Goal: Communication & Community: Answer question/provide support

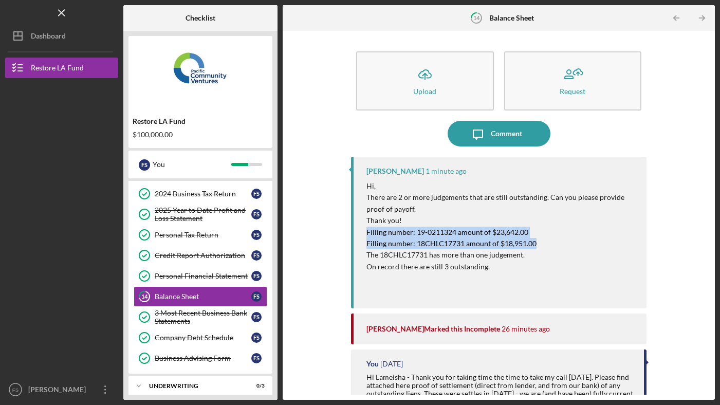
drag, startPoint x: 542, startPoint y: 245, endPoint x: 355, endPoint y: 235, distance: 187.3
click at [355, 235] on div "[PERSON_NAME] 1 minute ago Hi, There are 2 or more judgements that are still ou…" at bounding box center [498, 233] width 295 height 152
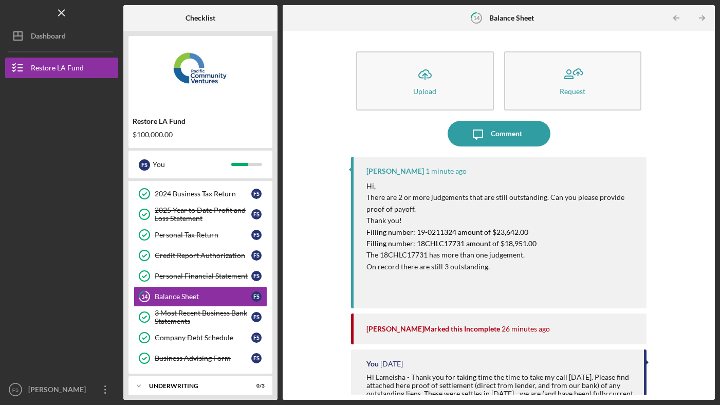
click at [540, 258] on p "The 18CHLC17731 has more than one judgement." at bounding box center [501, 254] width 270 height 11
drag, startPoint x: 540, startPoint y: 257, endPoint x: 359, endPoint y: 230, distance: 182.9
click at [359, 230] on div "[PERSON_NAME] 1 minute ago Hi, There are 2 or more judgements that are still ou…" at bounding box center [498, 233] width 295 height 152
copy div "Filling number: 19-0211324 amount of $23,642.00 Filling number: 18CHLC17731 amo…"
click at [496, 239] on mark "Filling number: 18CHLC17731 amount of $18,951.00" at bounding box center [451, 243] width 170 height 9
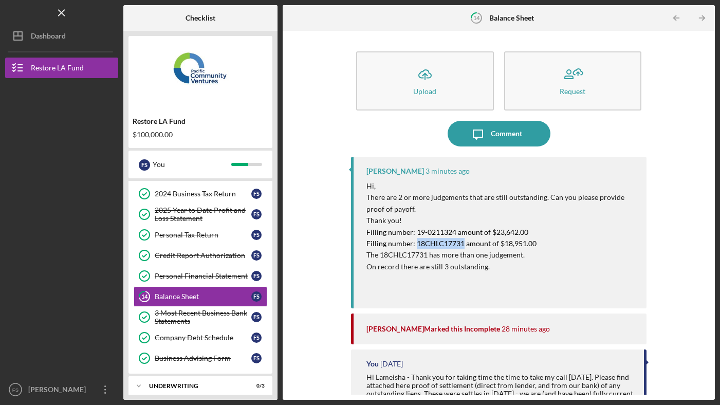
drag, startPoint x: 415, startPoint y: 243, endPoint x: 461, endPoint y: 243, distance: 45.7
click at [461, 243] on mark "Filling number: 18CHLC17731 amount of $18,951.00" at bounding box center [451, 243] width 170 height 9
copy mark "18CHLC17731"
click at [354, 275] on div "[PERSON_NAME] 4 minutes ago Hi, There are 2 or more judgements that are still o…" at bounding box center [498, 233] width 295 height 152
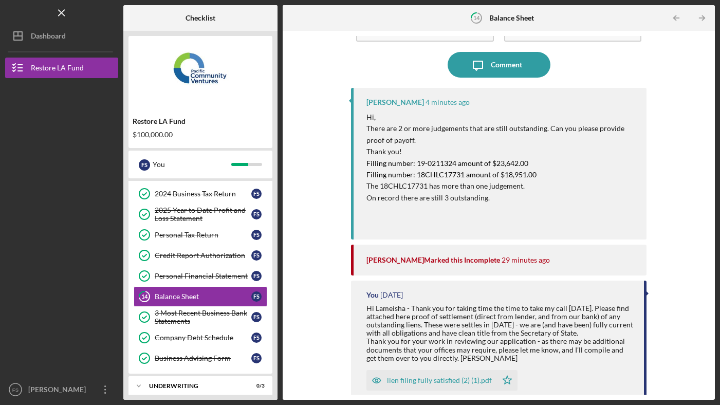
scroll to position [204, 0]
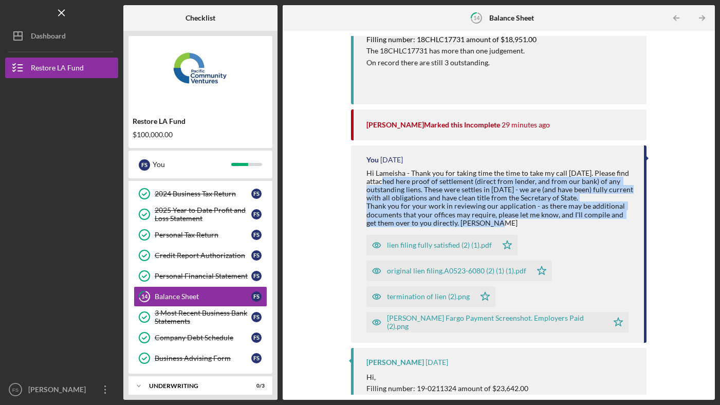
drag, startPoint x: 385, startPoint y: 178, endPoint x: 505, endPoint y: 226, distance: 128.7
click at [505, 226] on div "Hi Lameisha - Thank you for taking time the time to take my call [DATE]. Please…" at bounding box center [499, 198] width 267 height 58
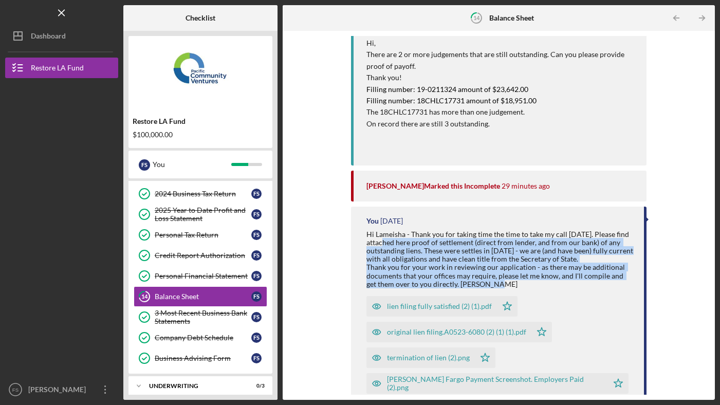
scroll to position [144, 0]
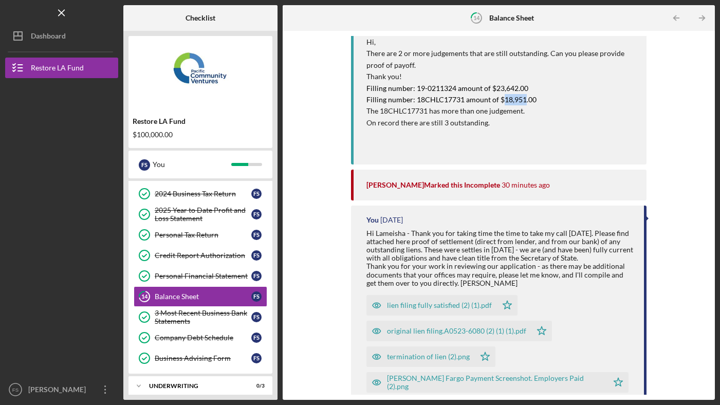
drag, startPoint x: 502, startPoint y: 99, endPoint x: 523, endPoint y: 102, distance: 21.7
click at [523, 102] on mark "Filling number: 18CHLC17731 amount of $18,951.00" at bounding box center [451, 99] width 170 height 9
copy mark "18,951"
drag, startPoint x: 414, startPoint y: 99, endPoint x: 541, endPoint y: 102, distance: 127.0
click at [541, 102] on p "Filling number: 18CHLC17731 amount of $18,951.00" at bounding box center [501, 99] width 270 height 11
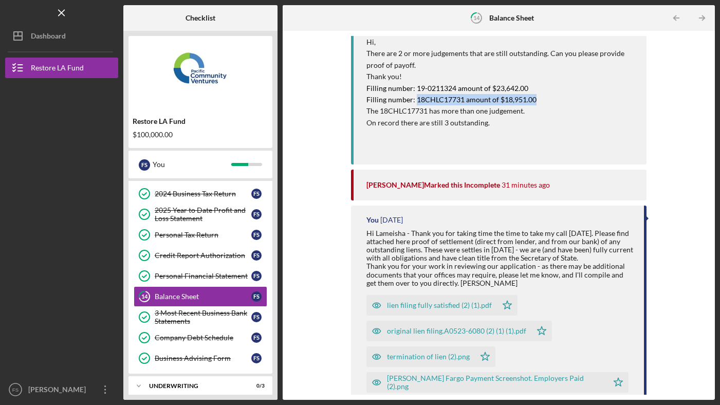
copy mark "18CHLC17731 amount of $18,951.00"
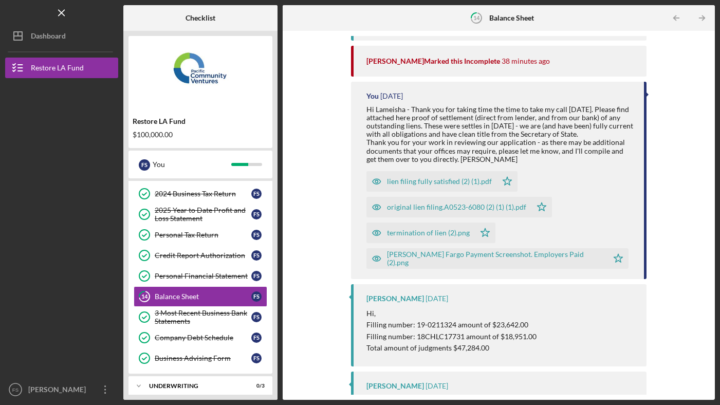
scroll to position [0, 0]
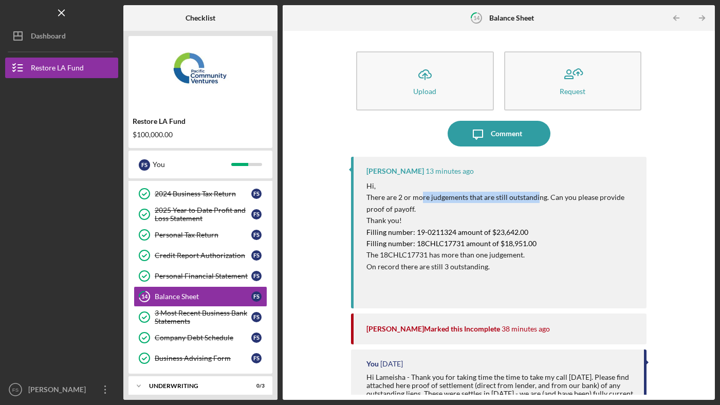
drag, startPoint x: 421, startPoint y: 197, endPoint x: 537, endPoint y: 199, distance: 116.2
click at [537, 199] on p "There are 2 or more judgements that are still outstanding. Can you please provi…" at bounding box center [501, 203] width 270 height 23
click at [442, 214] on p "There are 2 or more judgements that are still outstanding. Can you please provi…" at bounding box center [501, 203] width 270 height 23
drag, startPoint x: 417, startPoint y: 231, endPoint x: 437, endPoint y: 233, distance: 20.7
click at [437, 233] on mark "Filling number: 19-0211324 amount of $23,642.00" at bounding box center [447, 232] width 162 height 9
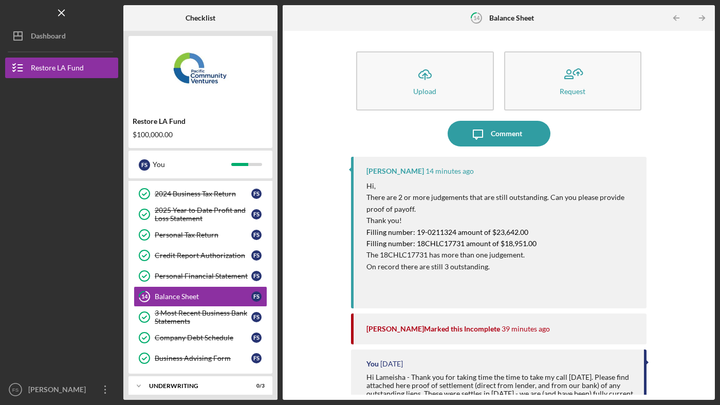
click at [451, 233] on mark "Filling number: 19-0211324 amount of $23,642.00" at bounding box center [447, 232] width 162 height 9
drag, startPoint x: 497, startPoint y: 231, endPoint x: 516, endPoint y: 229, distance: 19.7
click at [516, 229] on mark "Filling number: 19-0211324 amount of $23,642.00" at bounding box center [447, 232] width 162 height 9
click at [442, 242] on mark "Filling number: 18CHLC17731 amount of $18,951.00" at bounding box center [451, 243] width 170 height 9
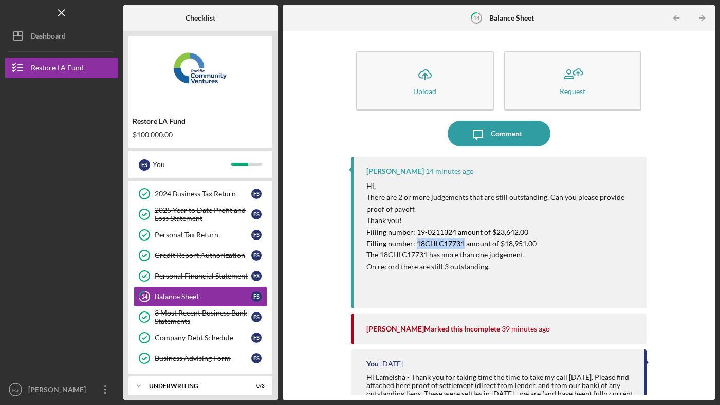
copy mark "18CHLC17731"
click at [557, 210] on p "There are 2 or more judgements that are still outstanding. Can you please provi…" at bounding box center [501, 203] width 270 height 23
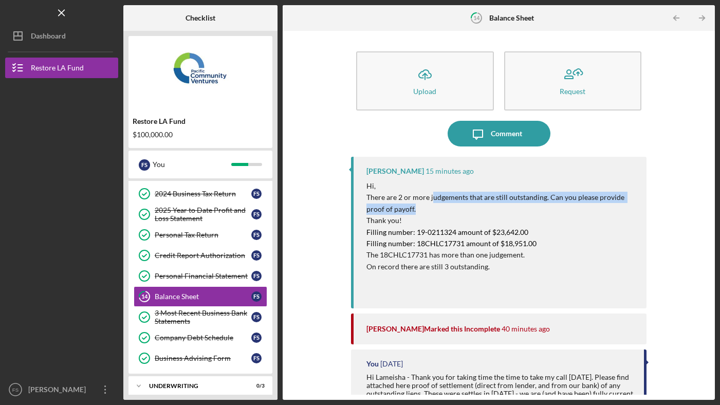
drag, startPoint x: 432, startPoint y: 197, endPoint x: 532, endPoint y: 203, distance: 100.4
click at [532, 203] on p "There are 2 or more judgements that are still outstanding. Can you please provi…" at bounding box center [501, 203] width 270 height 23
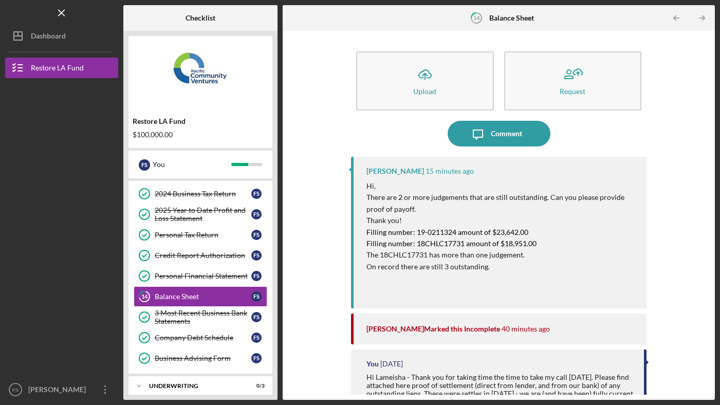
click at [466, 205] on p "There are 2 or more judgements that are still outstanding. Can you please provi…" at bounding box center [501, 203] width 270 height 23
drag, startPoint x: 416, startPoint y: 231, endPoint x: 449, endPoint y: 232, distance: 32.4
click at [449, 232] on mark "Filling number: 19-0211324 amount of $23,642.00" at bounding box center [447, 232] width 162 height 9
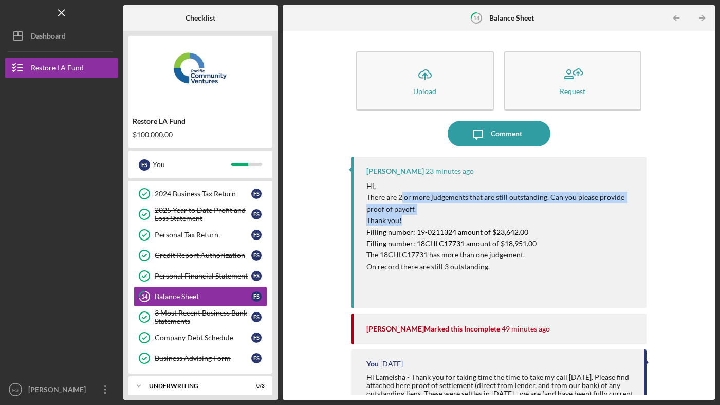
drag, startPoint x: 401, startPoint y: 199, endPoint x: 489, endPoint y: 221, distance: 90.6
click at [489, 221] on div "Hi, There are 2 or more judgements that are still outstanding. Can you please p…" at bounding box center [501, 237] width 270 height 115
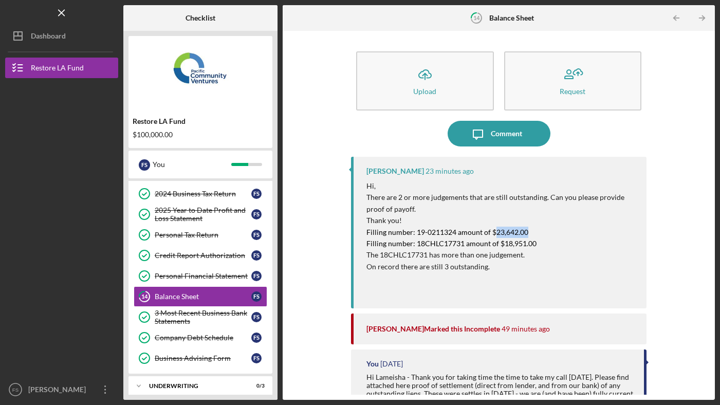
drag, startPoint x: 493, startPoint y: 235, endPoint x: 529, endPoint y: 235, distance: 36.5
click at [529, 235] on p "Filling number: 19-0211324 amount of $23,642.00" at bounding box center [501, 232] width 270 height 11
drag, startPoint x: 417, startPoint y: 244, endPoint x: 477, endPoint y: 245, distance: 60.1
click at [477, 245] on mark "Filling number: 18CHLC17731 amount of $18,951.00" at bounding box center [451, 243] width 170 height 9
click at [391, 252] on p "The 18CHLC17731 has more than one judgement." at bounding box center [501, 254] width 270 height 11
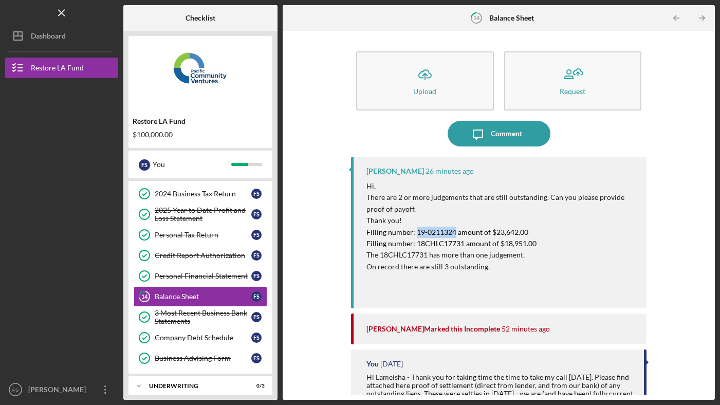
drag, startPoint x: 414, startPoint y: 231, endPoint x: 454, endPoint y: 232, distance: 40.6
click at [454, 232] on mark "Filling number: 19-0211324 amount of $23,642.00" at bounding box center [447, 232] width 162 height 9
copy mark "19-0211324"
click at [495, 130] on div "Comment" at bounding box center [506, 134] width 31 height 26
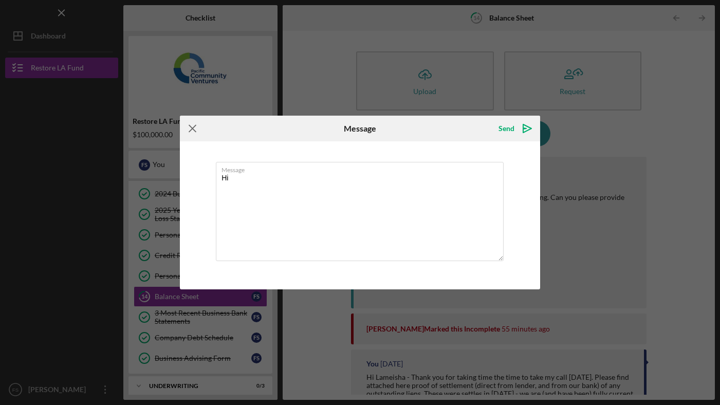
type textarea "Hi"
click at [194, 125] on icon "Icon/Menu Close" at bounding box center [193, 129] width 26 height 26
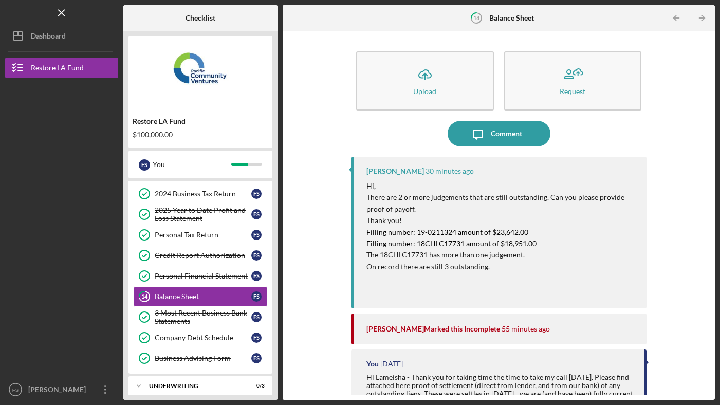
click at [385, 172] on div "[PERSON_NAME]" at bounding box center [395, 171] width 58 height 8
copy div "Lameisha"
click at [530, 133] on button "Icon/Message Comment" at bounding box center [499, 134] width 103 height 26
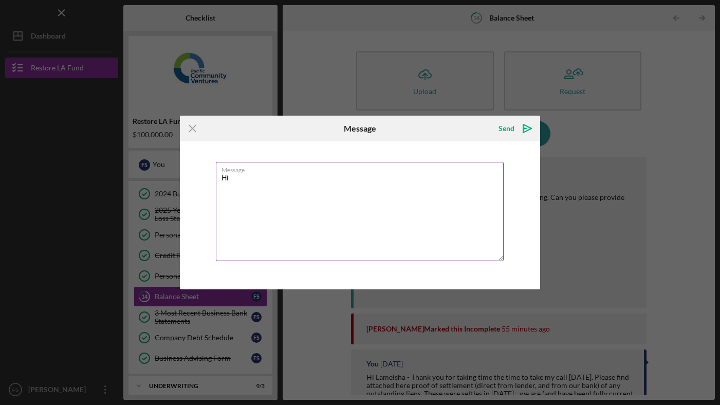
click at [248, 177] on textarea "Hi" at bounding box center [360, 211] width 288 height 99
type textarea "Hi Lameisha,"
click at [191, 132] on icon "Icon/Menu Close" at bounding box center [193, 129] width 26 height 26
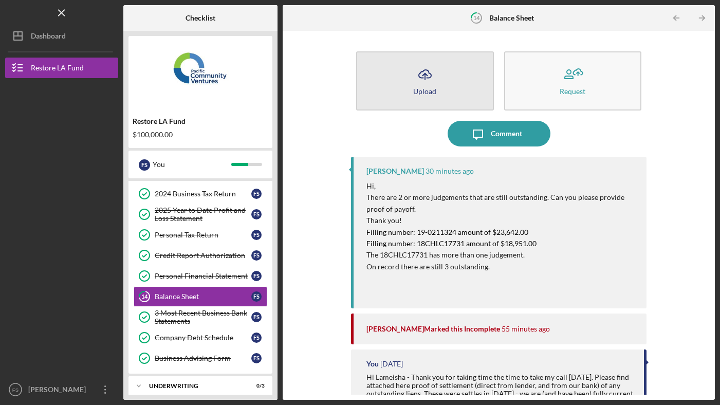
click at [414, 78] on icon "Icon/Upload" at bounding box center [425, 75] width 26 height 26
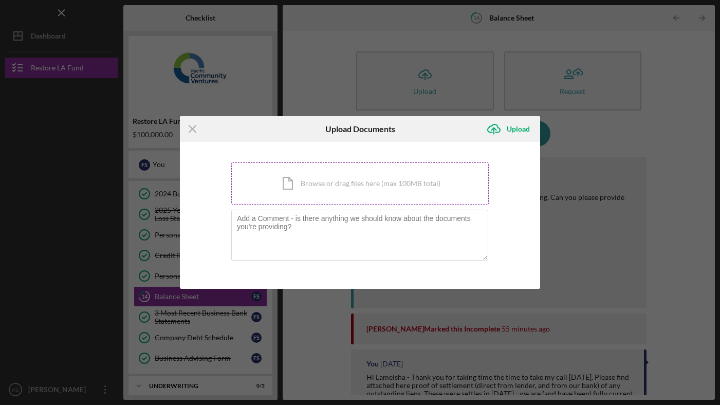
click at [290, 177] on div "Icon/Document Browse or drag files here (max 100MB total) Tap to choose files o…" at bounding box center [359, 183] width 257 height 42
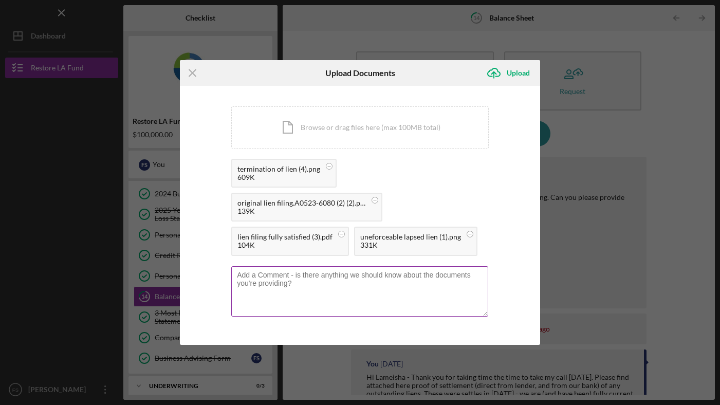
click at [274, 282] on textarea at bounding box center [359, 291] width 257 height 50
paste textarea "Lameisha"
click at [382, 276] on textarea "Hi Lameisha - Thanks for your message. I apprecaite this is a" at bounding box center [359, 291] width 257 height 50
click at [449, 276] on textarea "Hi Lameisha - Thanks for your message. I appreciate this is a" at bounding box center [359, 291] width 257 height 50
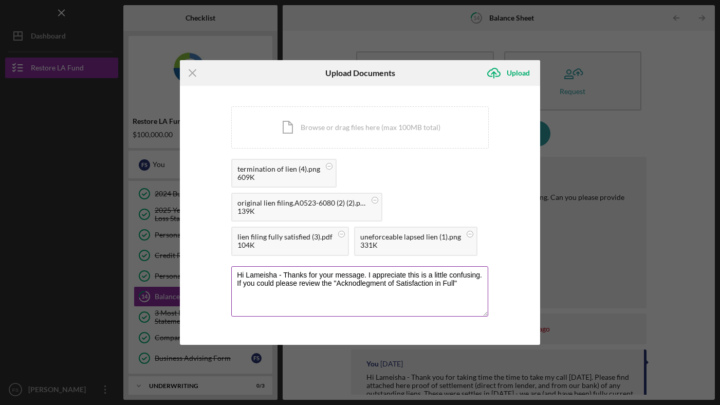
click at [347, 284] on textarea "Hi Lameisha - Thanks for your message. I appreciate this is a little confusing.…" at bounding box center [359, 291] width 257 height 50
click at [471, 286] on textarea "Hi Lameisha - Thanks for your message. I appreciate this is a little confusing.…" at bounding box center [359, 291] width 257 height 50
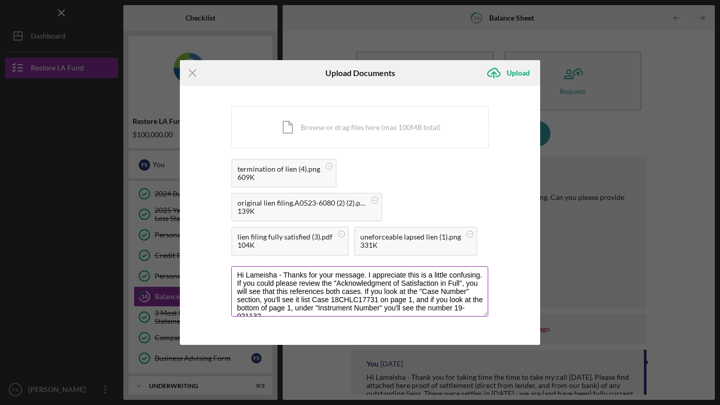
scroll to position [4, 0]
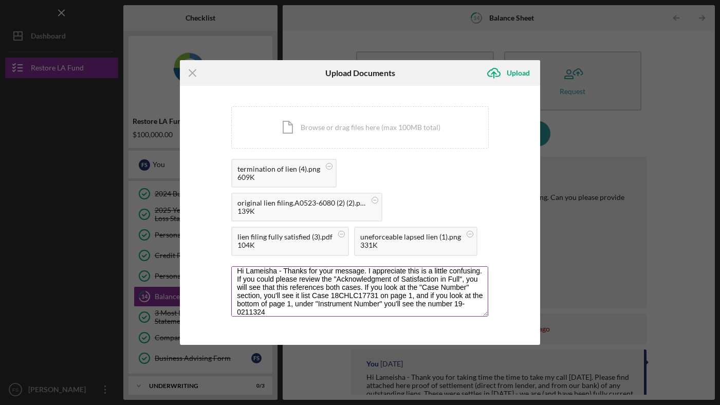
click at [452, 306] on textarea "Hi Lameisha - Thanks for your message. I appreciate this is a little confusing.…" at bounding box center [359, 291] width 257 height 50
click at [301, 311] on textarea "Hi Lameisha - Thanks for your message. I appreciate this is a little confusing.…" at bounding box center [359, 291] width 257 height 50
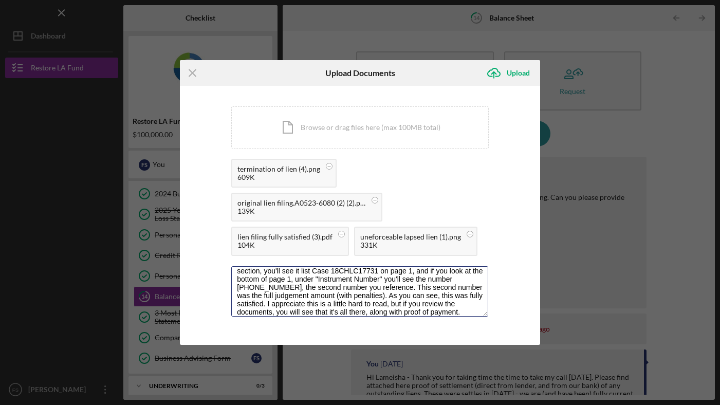
scroll to position [0, 0]
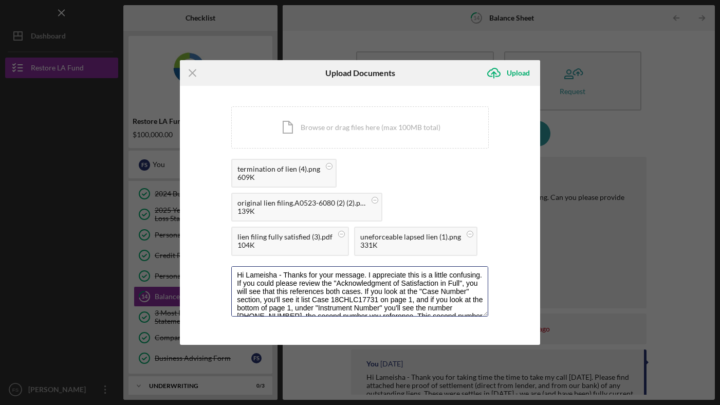
drag, startPoint x: 385, startPoint y: 311, endPoint x: 211, endPoint y: 245, distance: 185.9
click at [211, 245] on div "You're uploading documents related to Balance Sheet . Icon/Document Browse or d…" at bounding box center [360, 215] width 360 height 259
type textarea "Hi Lameisha - Thanks for your message. I appreciate this is a little confusing.…"
click at [507, 75] on div "Upload" at bounding box center [518, 73] width 23 height 21
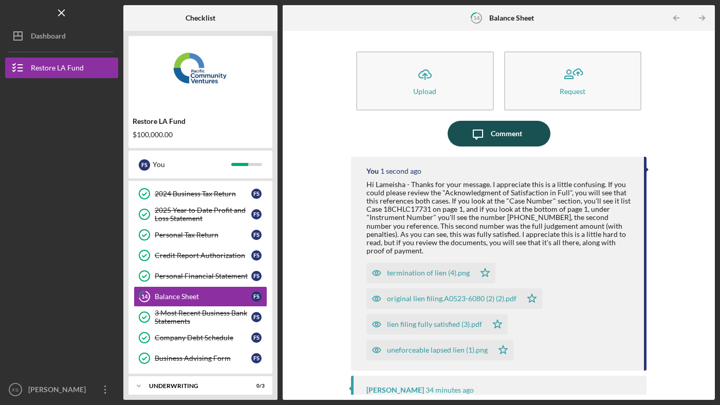
click at [479, 140] on icon "Icon/Message" at bounding box center [478, 134] width 26 height 26
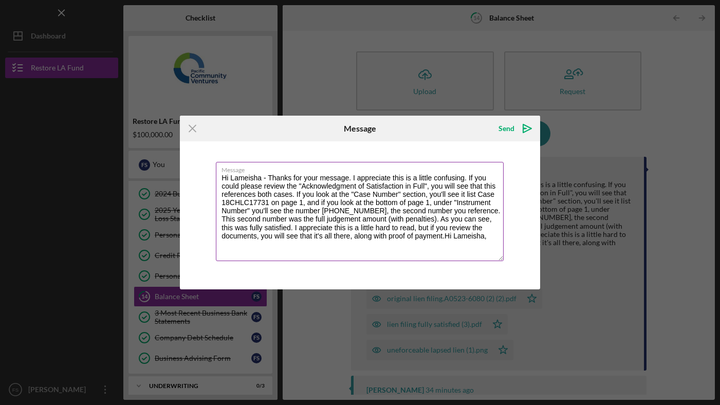
drag, startPoint x: 450, startPoint y: 235, endPoint x: 499, endPoint y: 236, distance: 48.8
click at [499, 236] on textarea "Hi Lameisha - Thanks for your message. I appreciate this is a little confusing.…" at bounding box center [360, 211] width 288 height 99
type textarea "Hi Lameisha - Thanks for your message. I appreciate this is a little confusing.…"
click at [510, 128] on div "Send" at bounding box center [506, 128] width 16 height 21
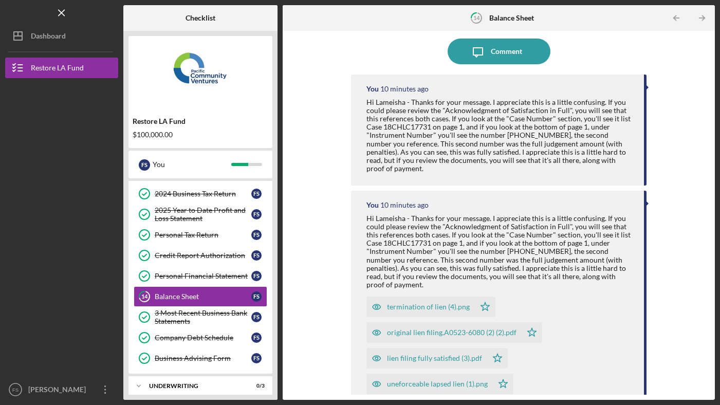
scroll to position [83, 0]
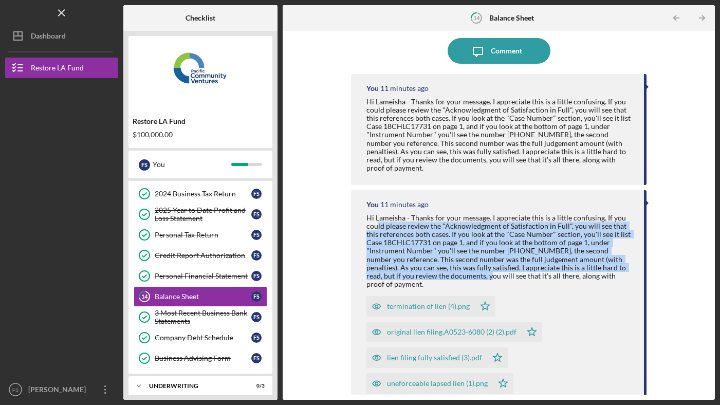
drag, startPoint x: 378, startPoint y: 228, endPoint x: 453, endPoint y: 274, distance: 88.4
click at [453, 274] on div "Hi Lameisha - Thanks for your message. I appreciate this is a little confusing.…" at bounding box center [499, 251] width 267 height 75
